Goal: Book appointment/travel/reservation

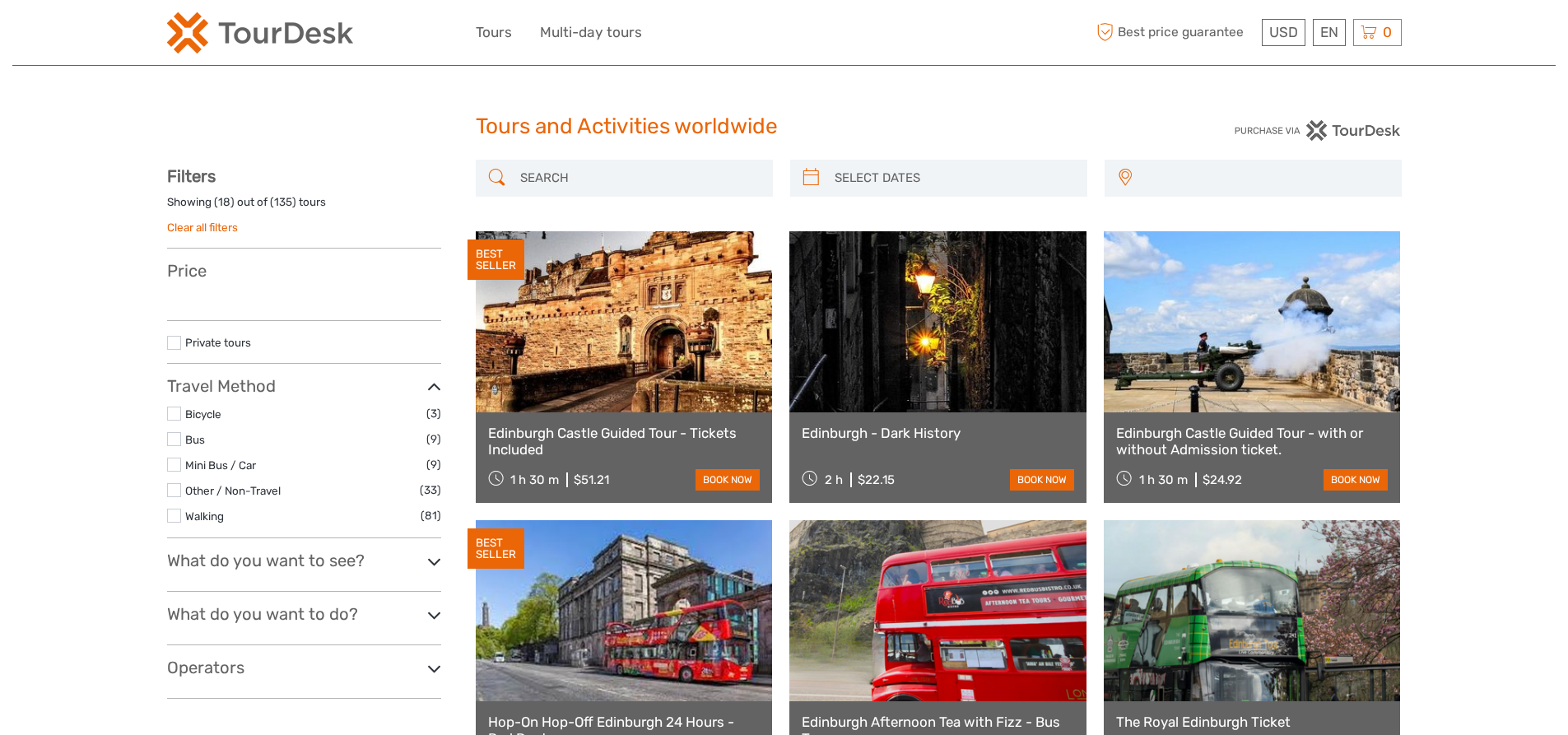
select select
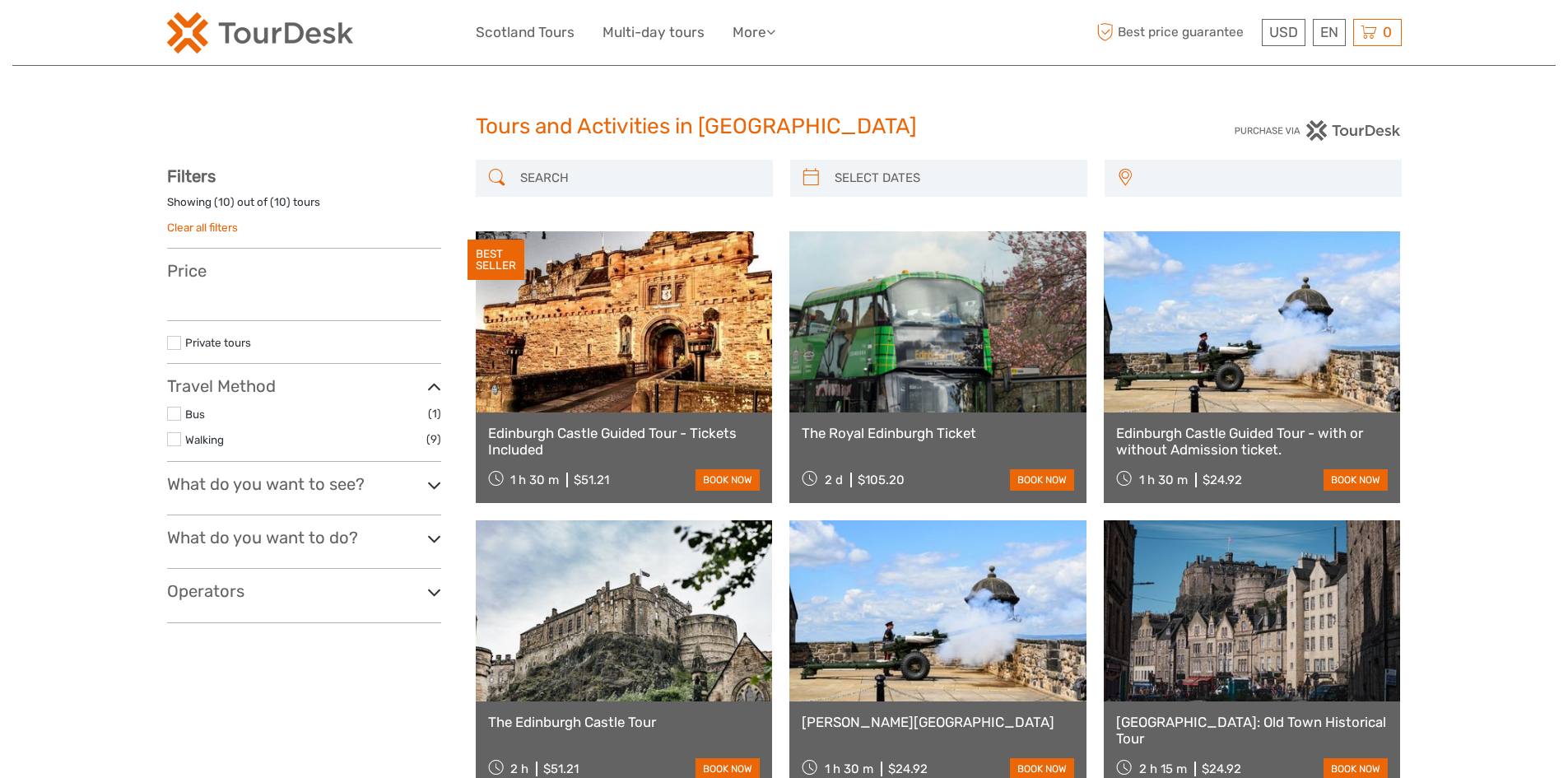
select select
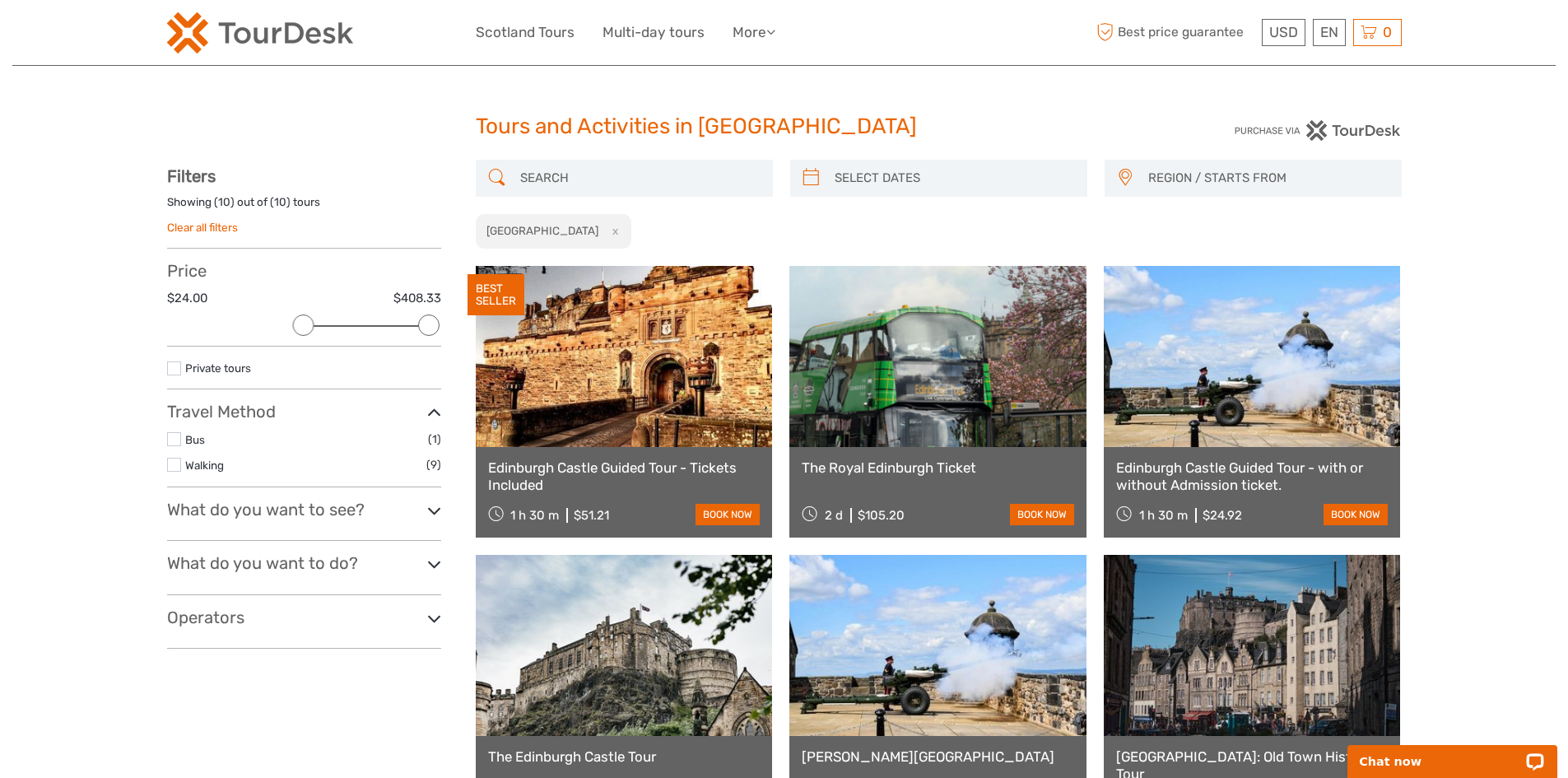
click at [295, 33] on img at bounding box center [261, 33] width 187 height 41
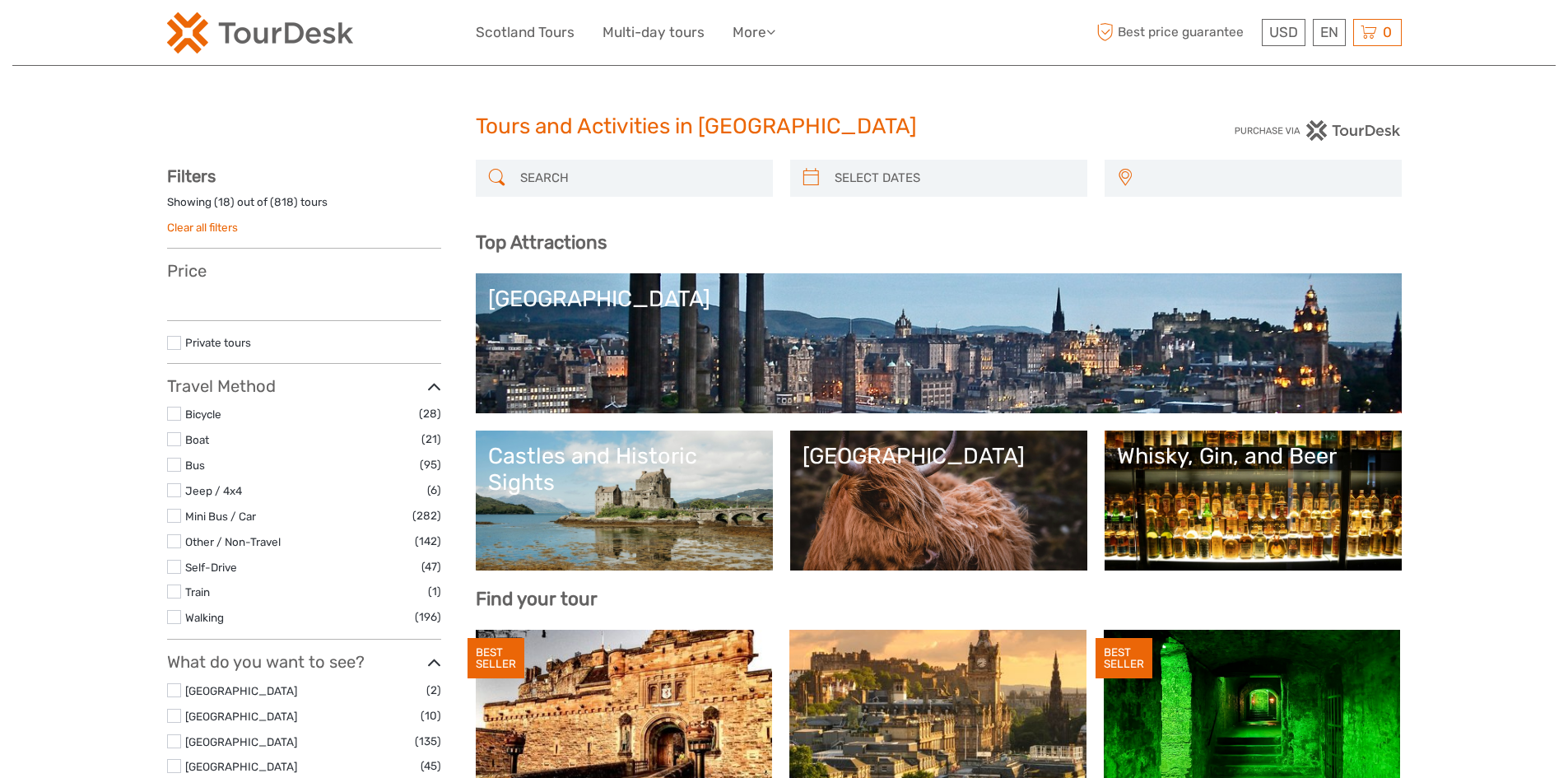
select select
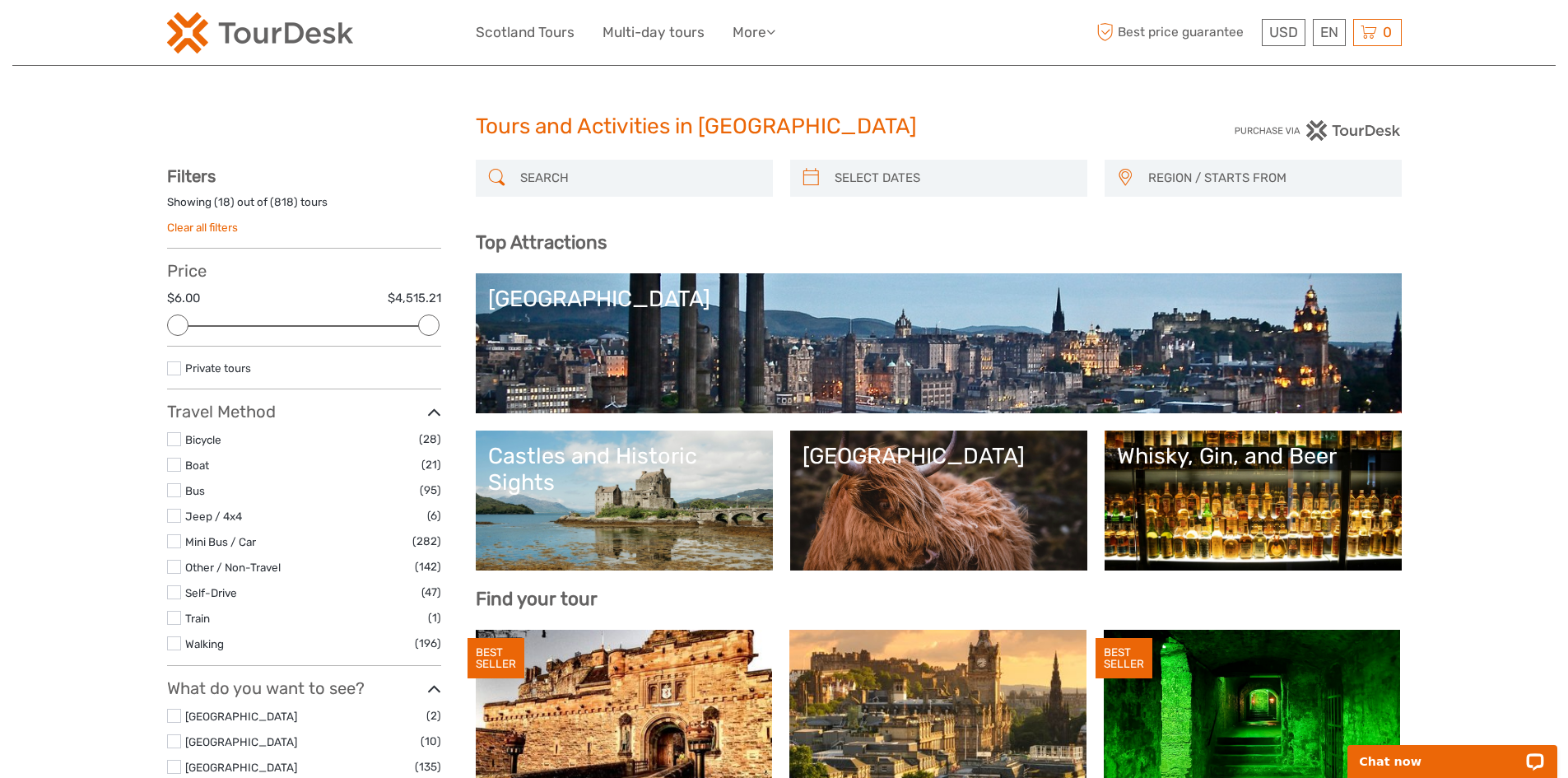
click at [295, 33] on img at bounding box center [261, 33] width 187 height 41
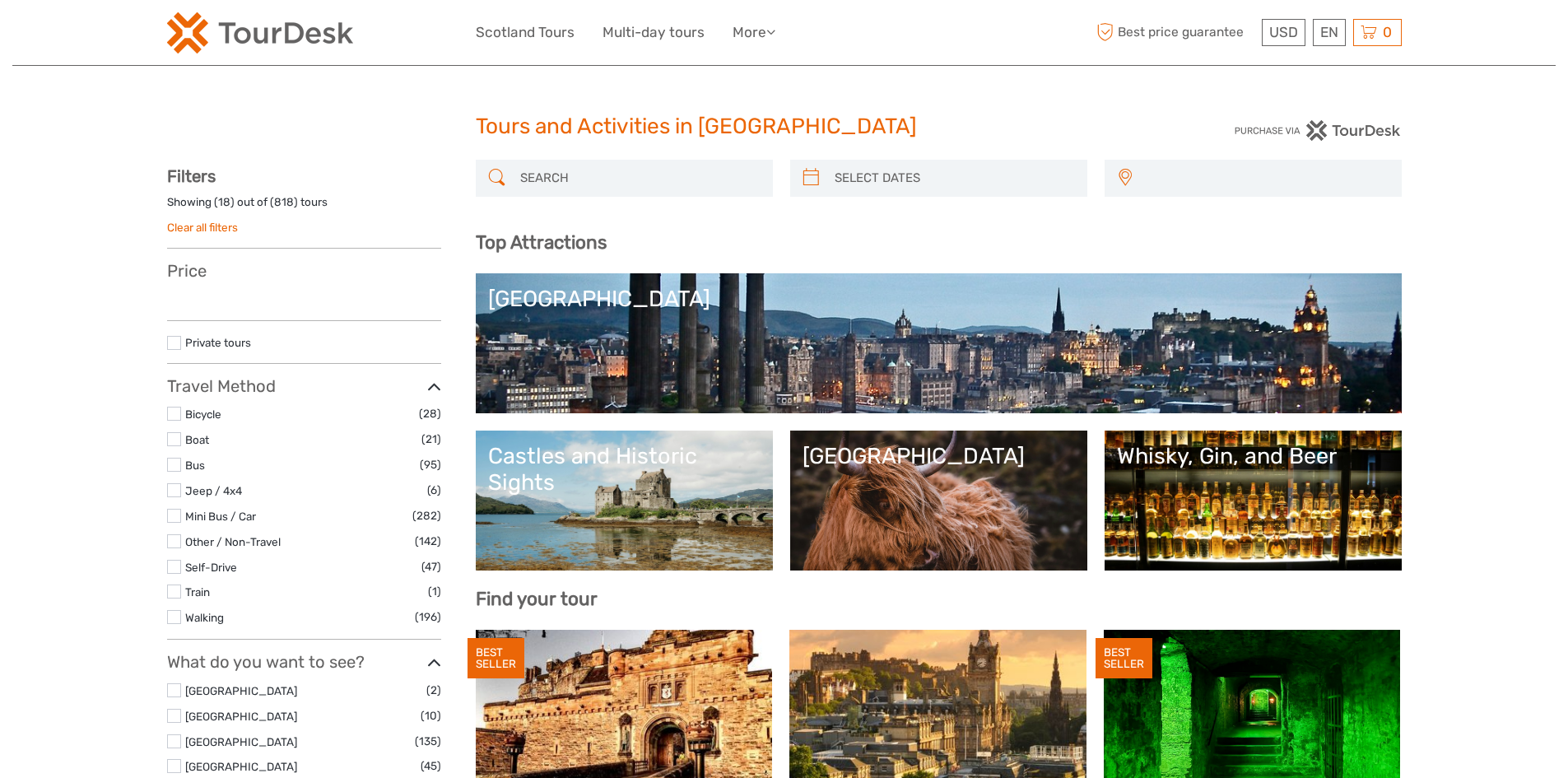
select select
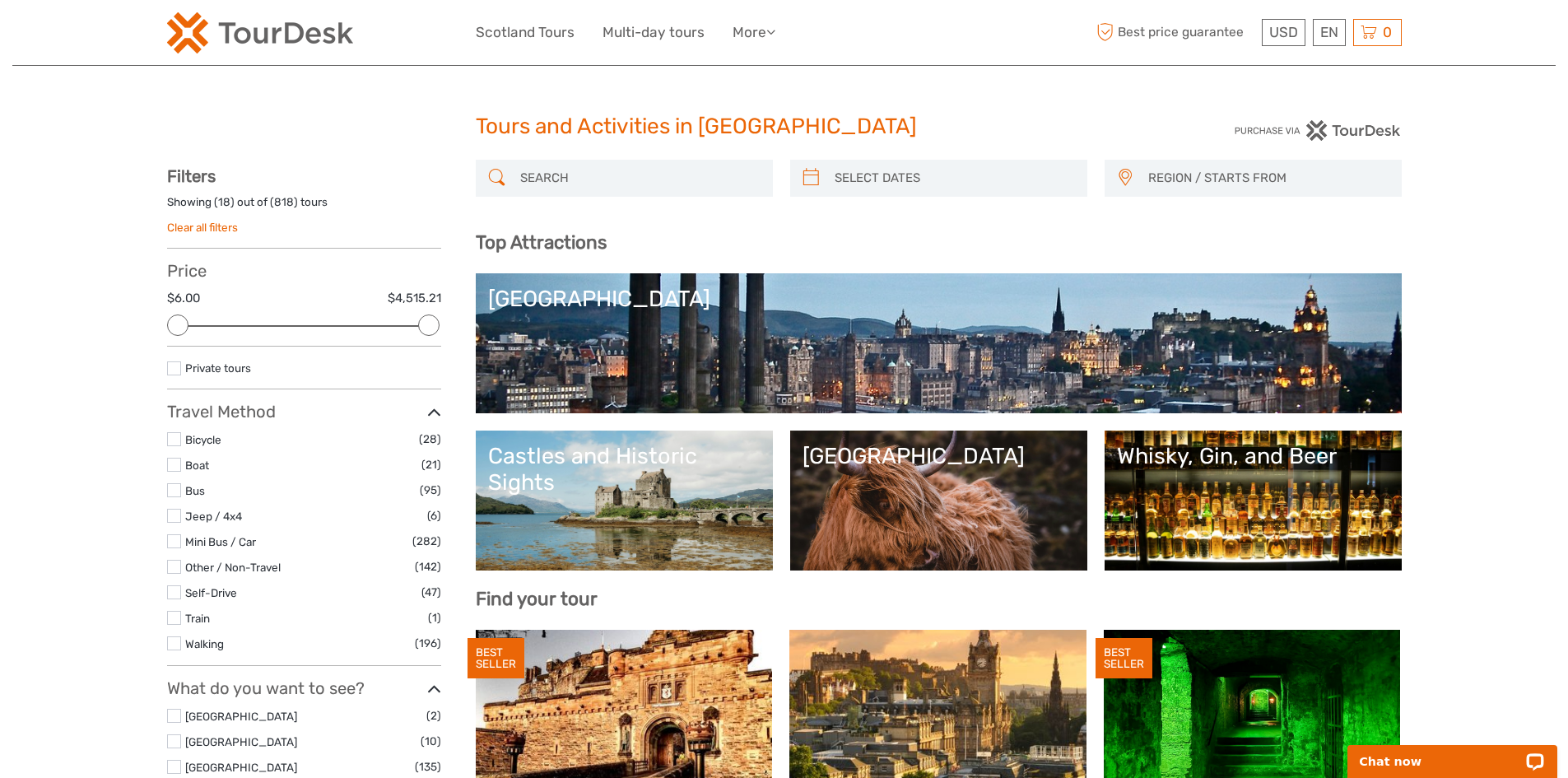
click at [1205, 31] on span "Best price guarantee" at bounding box center [1175, 33] width 164 height 27
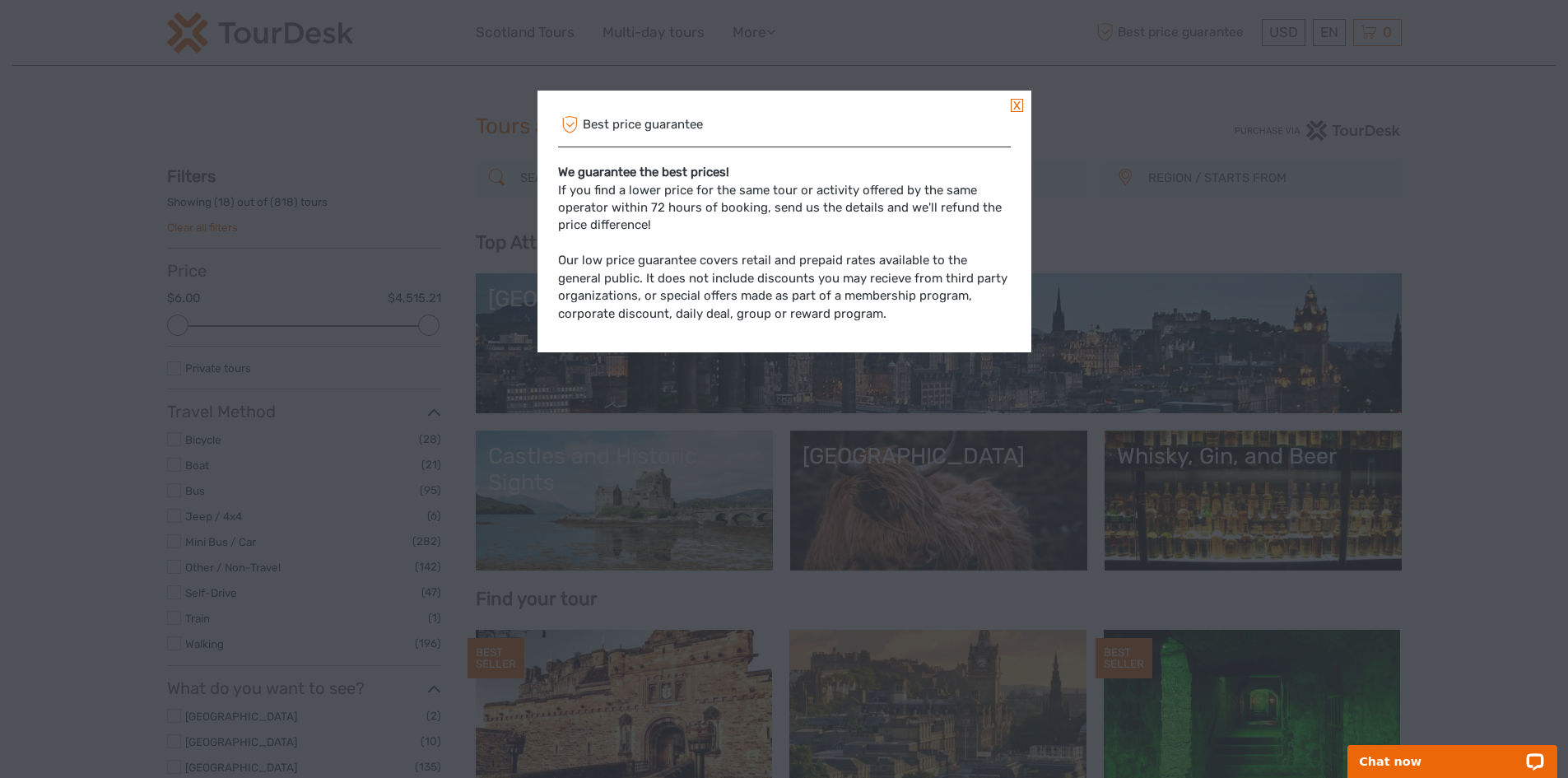
click at [1011, 107] on link at bounding box center [1017, 106] width 12 height 13
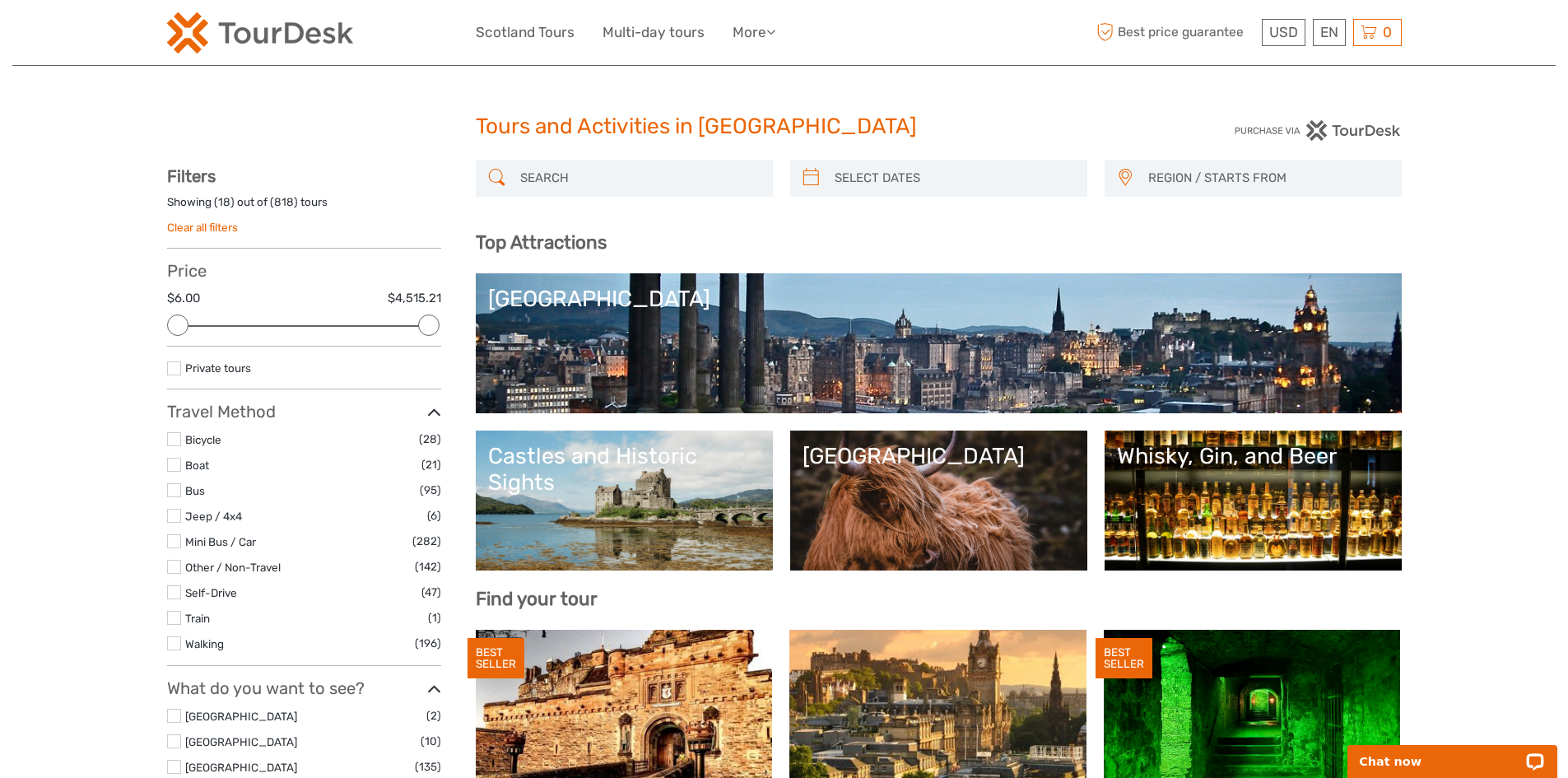
click at [285, 35] on img at bounding box center [261, 33] width 187 height 41
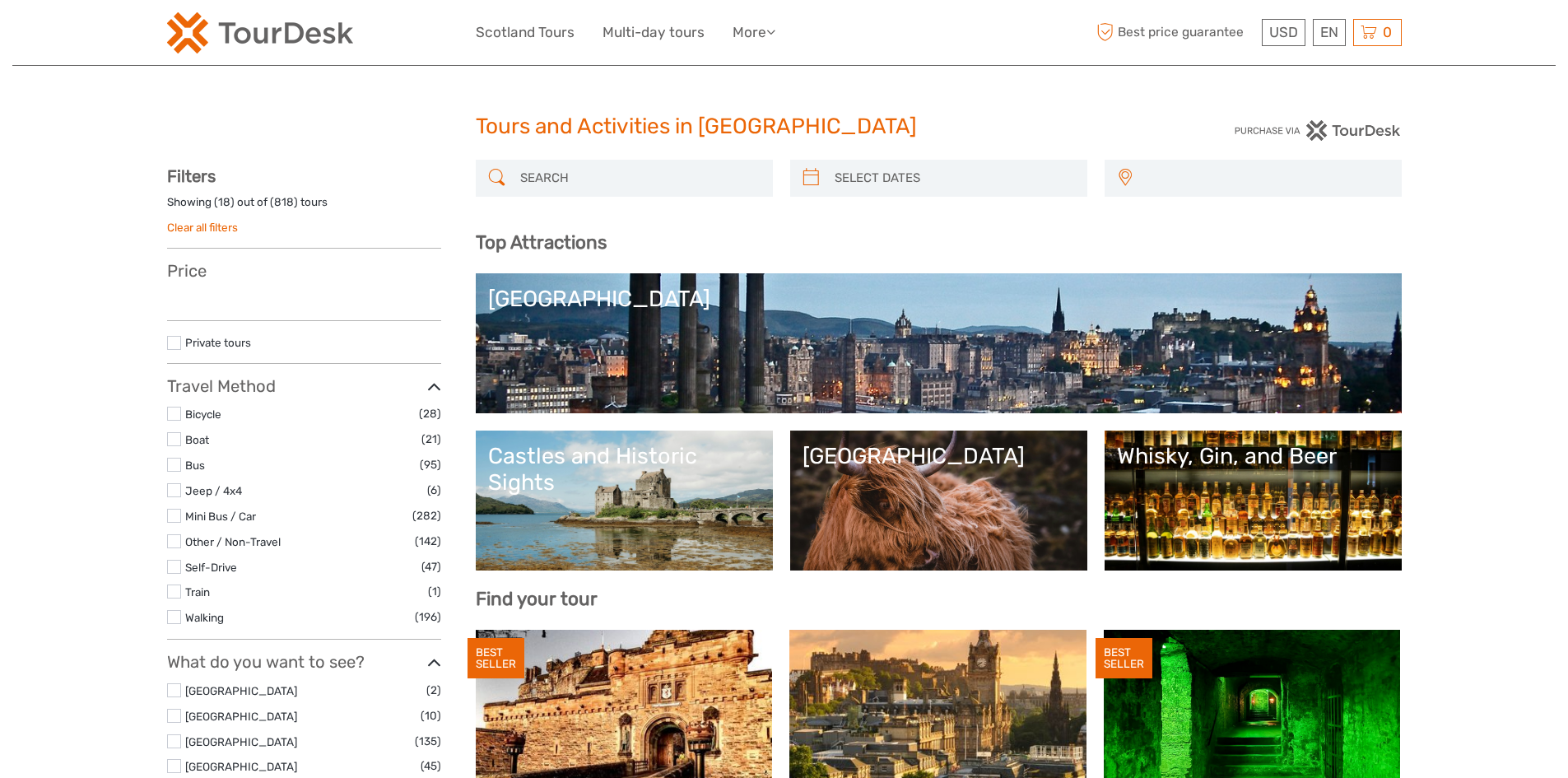
select select
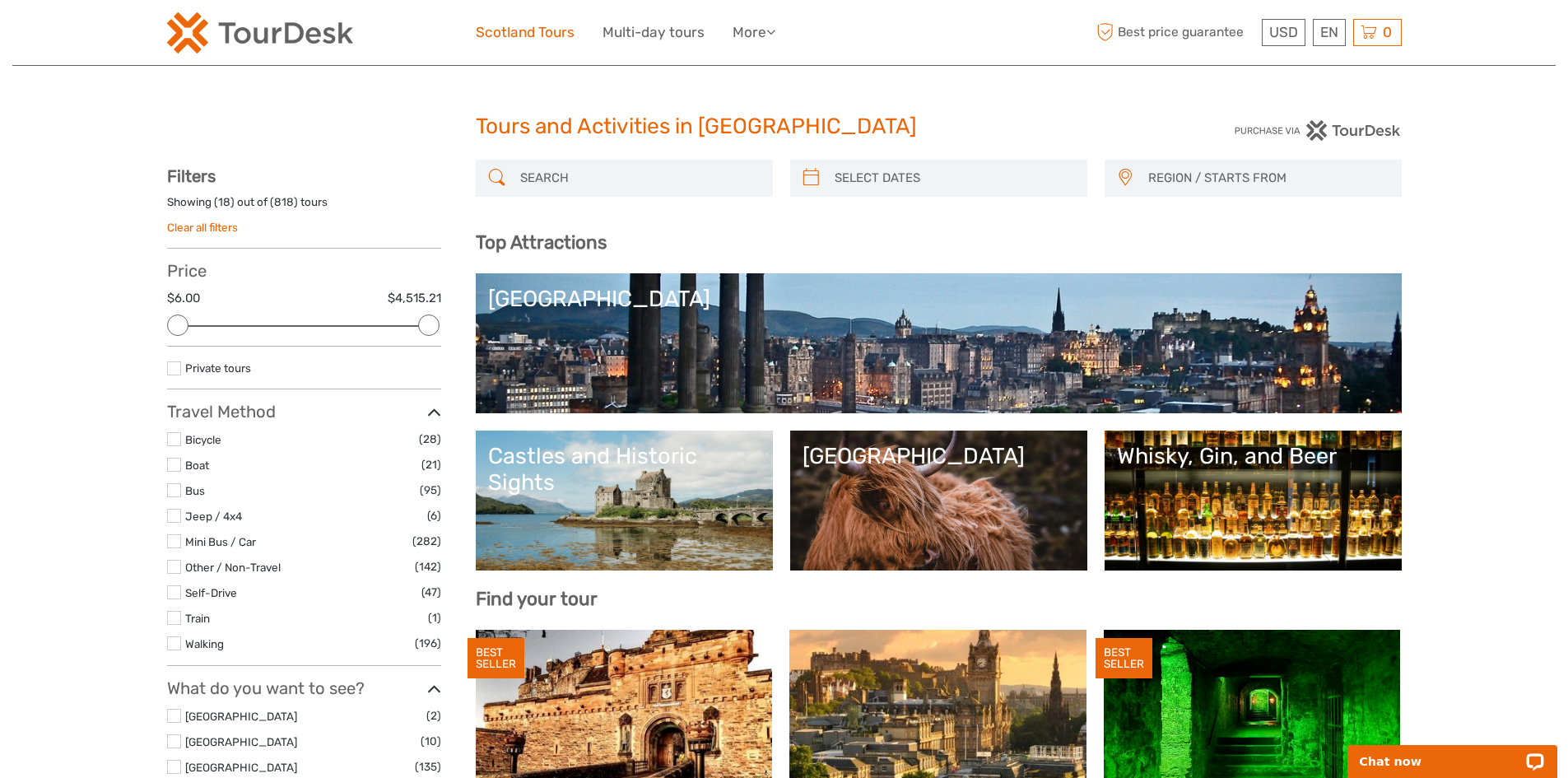
click at [509, 27] on link "Scotland Tours" at bounding box center [525, 32] width 99 height 24
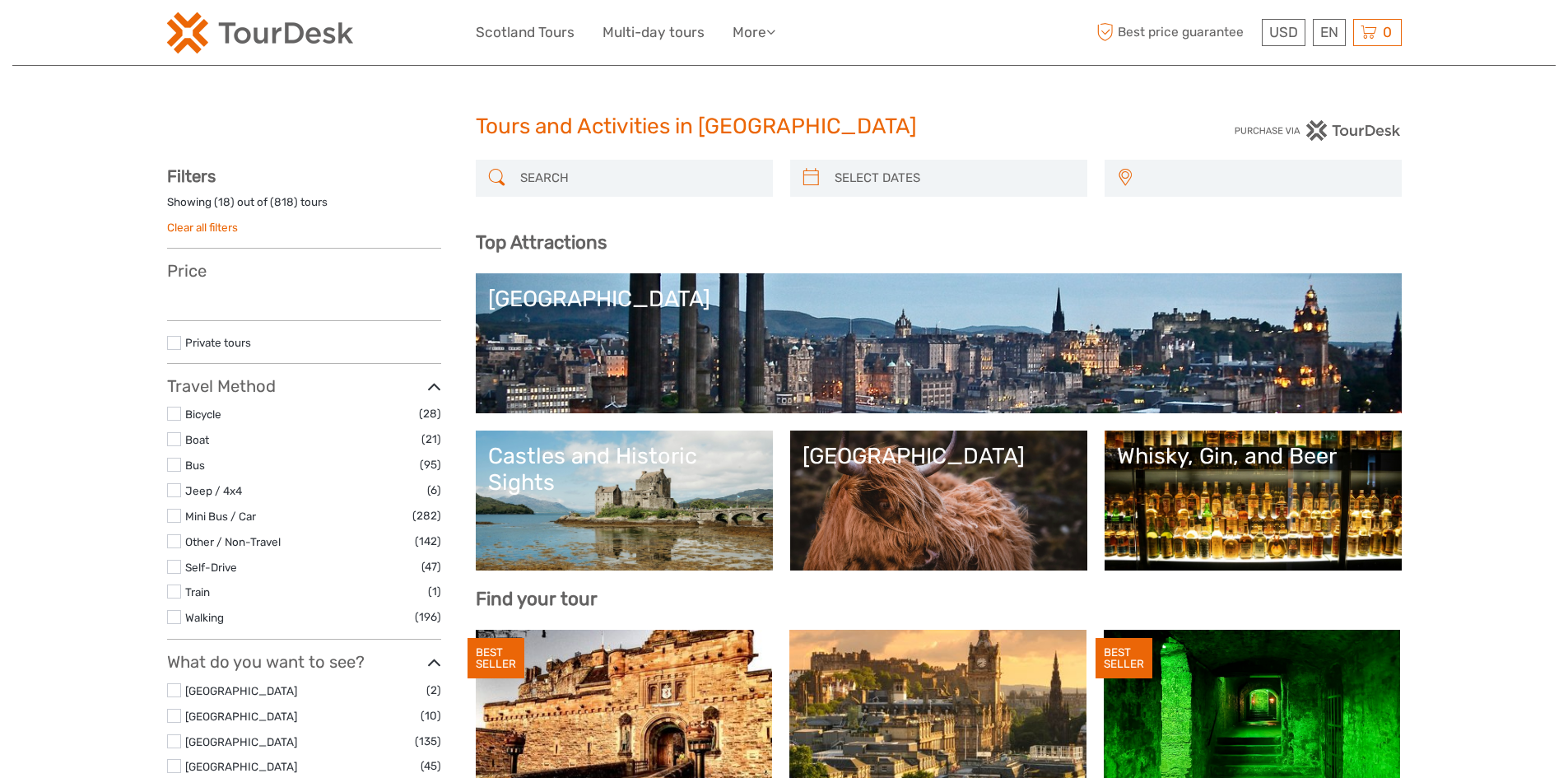
select select
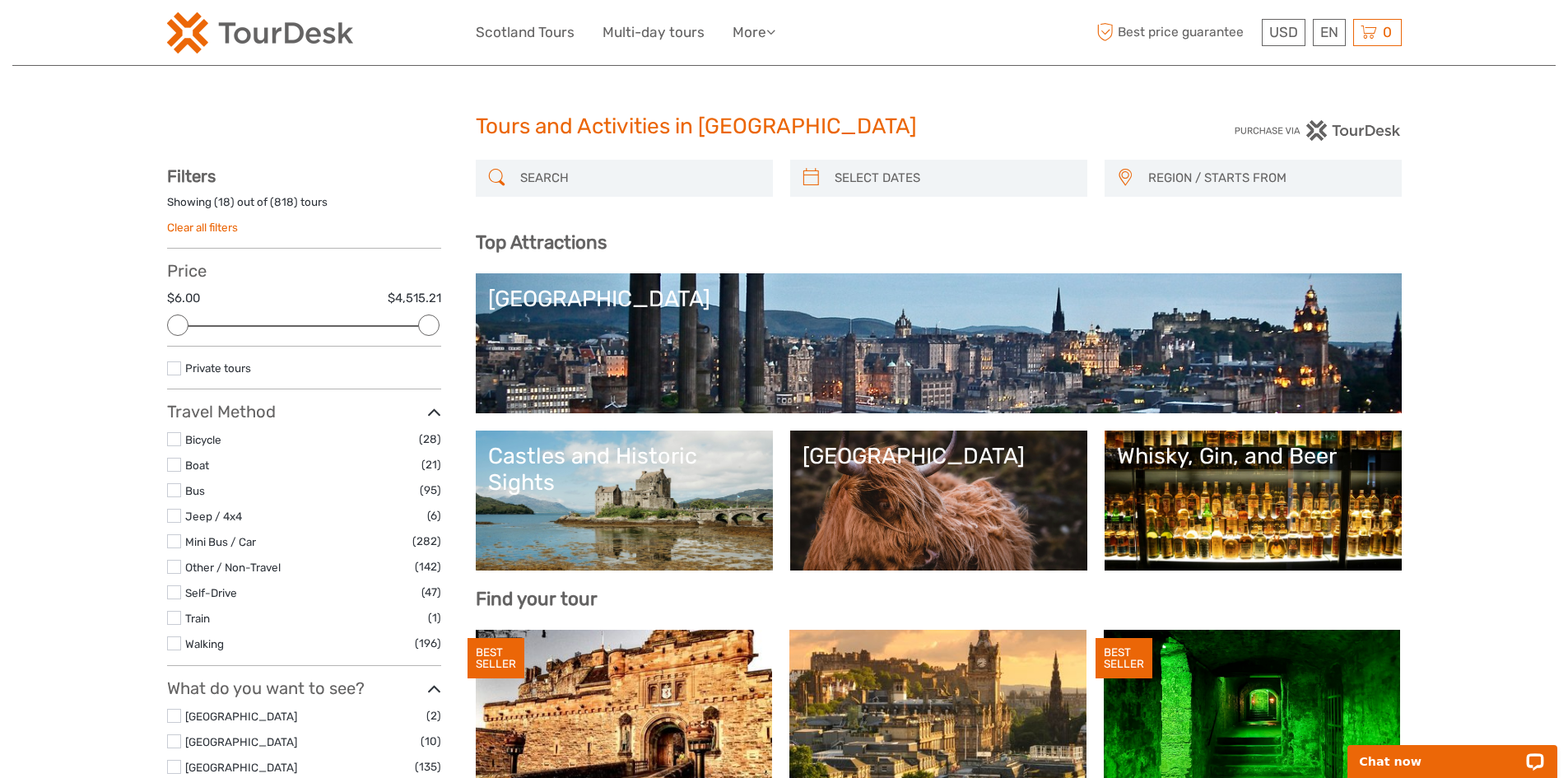
click at [316, 40] on img at bounding box center [261, 33] width 187 height 41
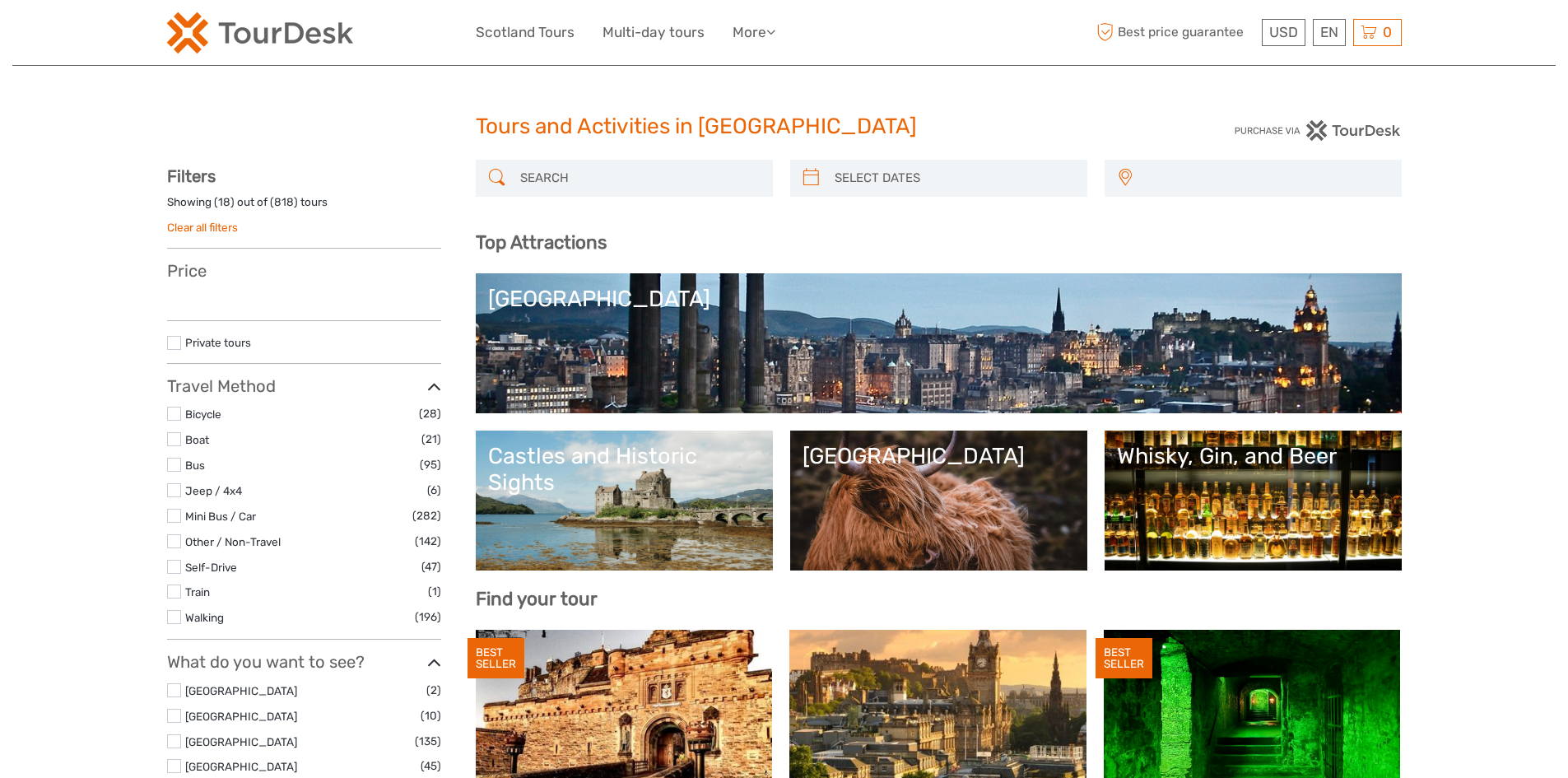
select select
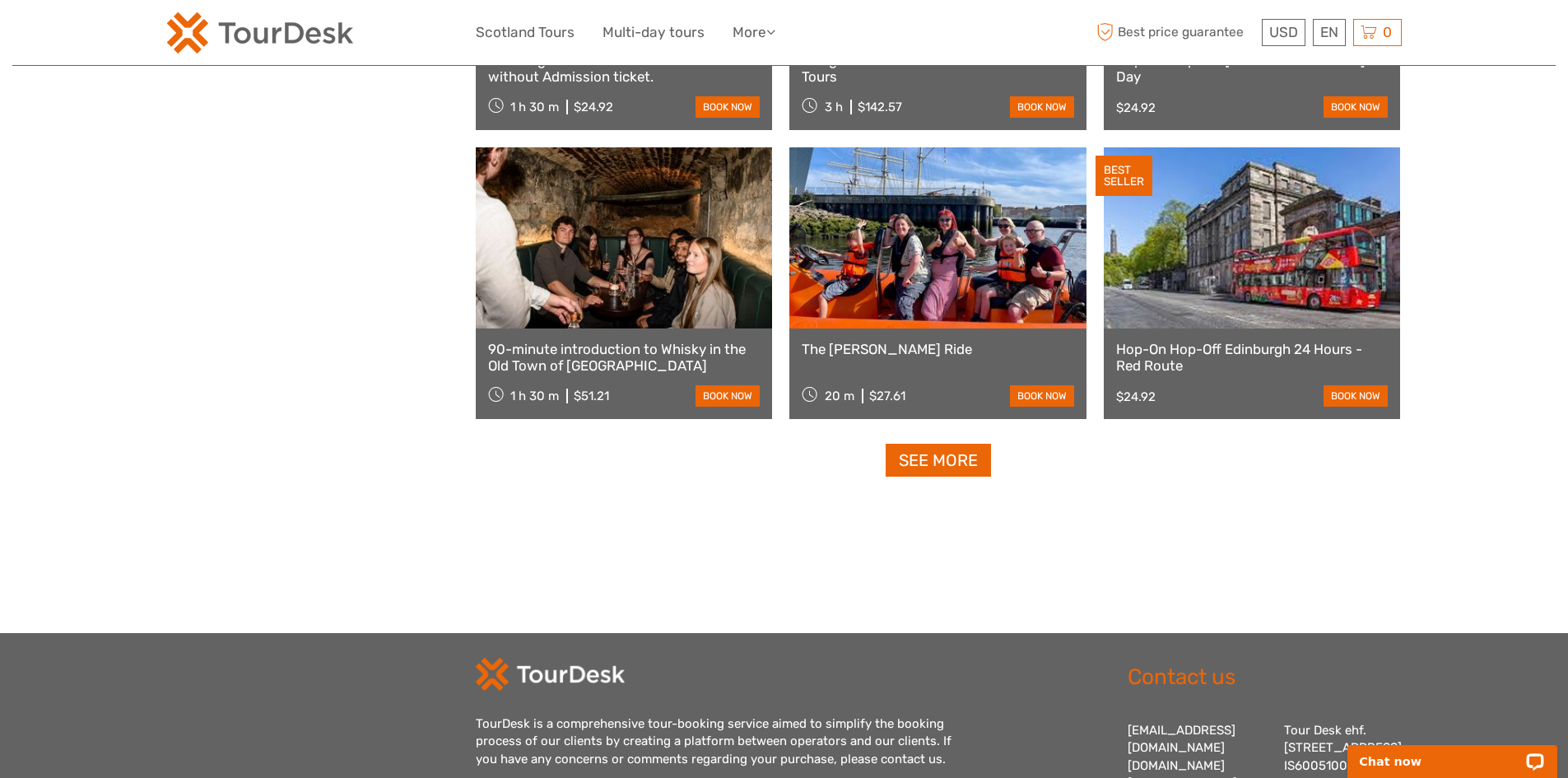
scroll to position [2124, 0]
